Goal: Information Seeking & Learning: Learn about a topic

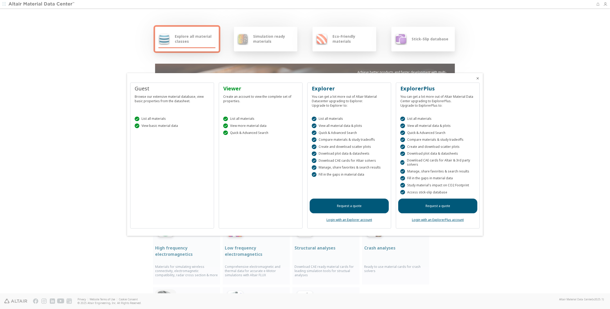
click at [478, 78] on icon "Close" at bounding box center [478, 78] width 4 height 4
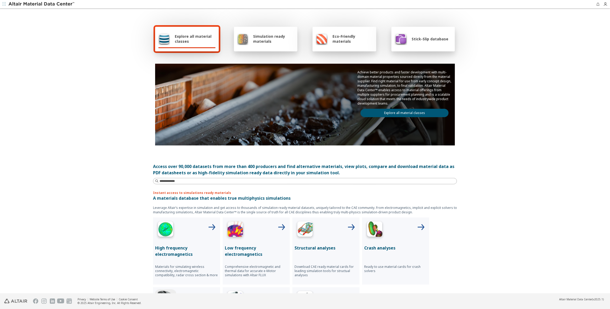
scroll to position [52, 0]
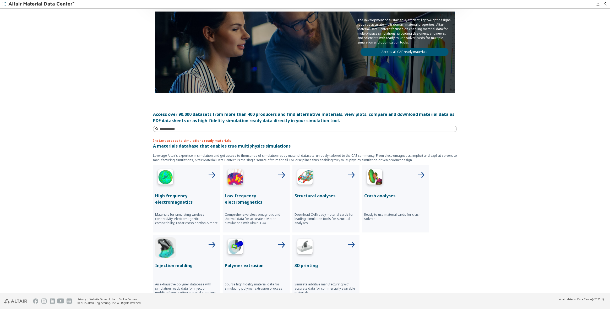
click at [321, 196] on p "Structural analyses" at bounding box center [325, 196] width 63 height 6
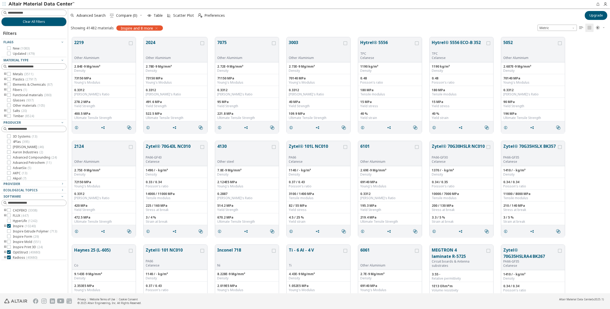
scroll to position [256, 538]
click at [8, 73] on icon at bounding box center [9, 74] width 4 height 4
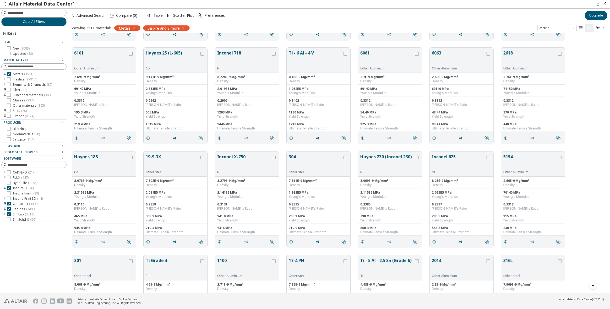
scroll to position [105, 0]
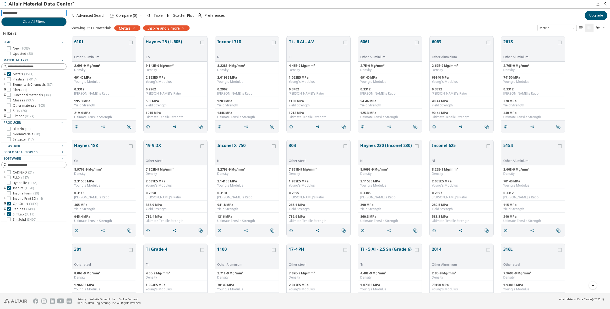
click at [26, 12] on input at bounding box center [34, 13] width 64 height 6
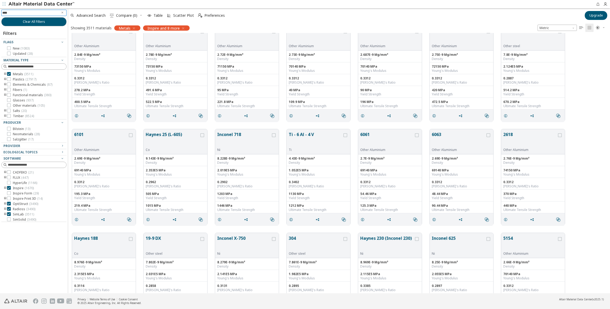
scroll to position [0, 0]
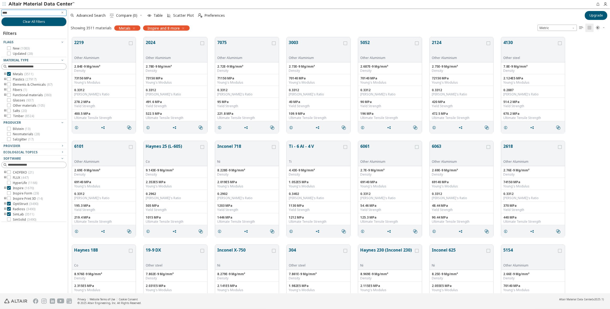
type input "****"
click at [227, 29] on div "Showing 3511 materials Metals Inspire and 8 more Metric   " at bounding box center [339, 27] width 542 height 11
click at [24, 13] on input at bounding box center [37, 12] width 58 height 5
type input "**"
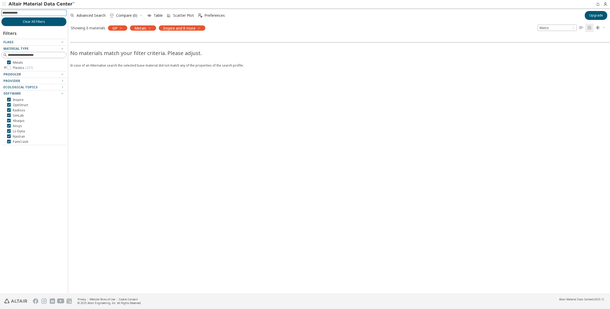
click at [119, 28] on icon "button" at bounding box center [121, 28] width 4 height 4
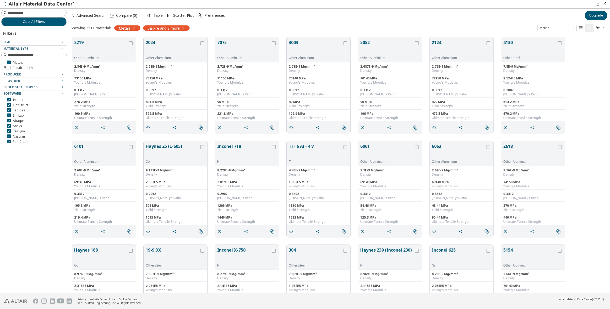
scroll to position [256, 538]
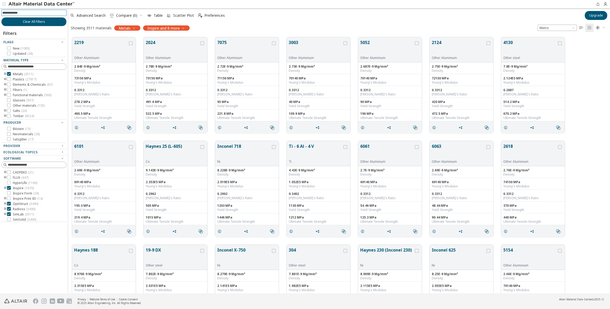
click at [42, 13] on input at bounding box center [34, 13] width 64 height 6
type input "**********"
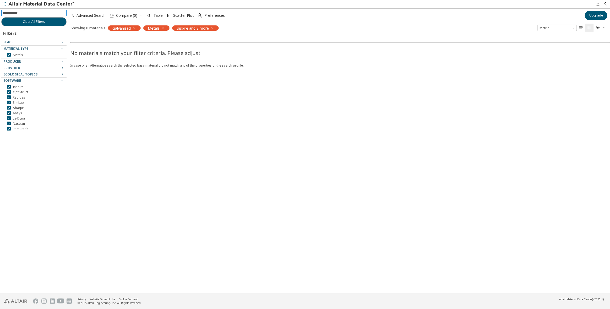
click at [135, 29] on icon "button" at bounding box center [134, 28] width 4 height 4
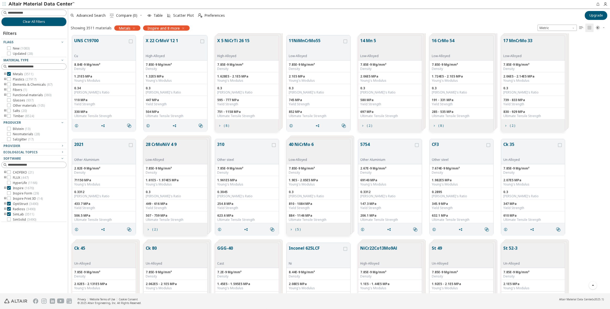
scroll to position [3013, 0]
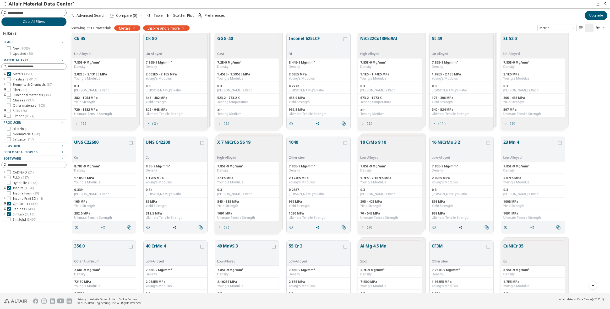
click at [35, 12] on input at bounding box center [37, 12] width 58 height 5
type input "**"
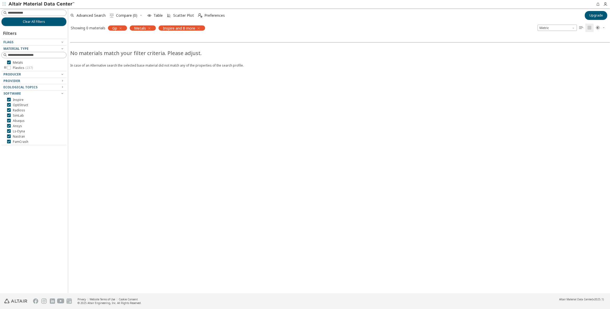
click at [122, 28] on icon "button" at bounding box center [120, 28] width 4 height 4
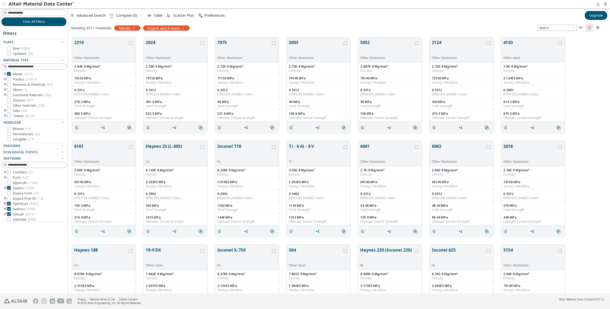
scroll to position [256, 538]
